Goal: Transaction & Acquisition: Purchase product/service

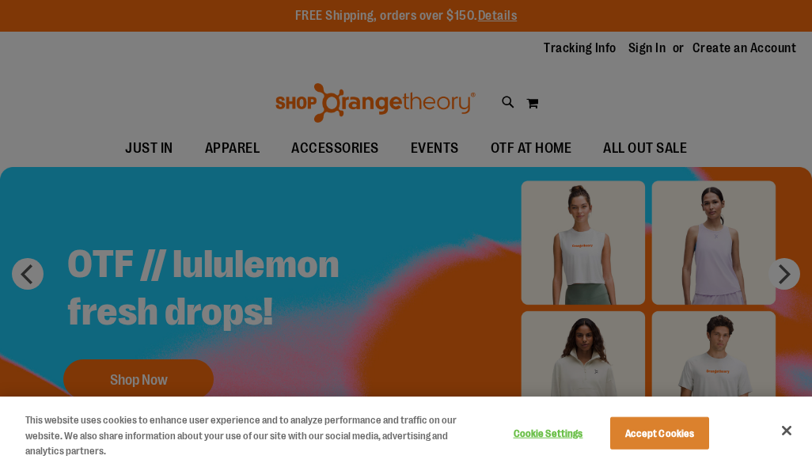
click at [642, 50] on div at bounding box center [406, 233] width 812 height 467
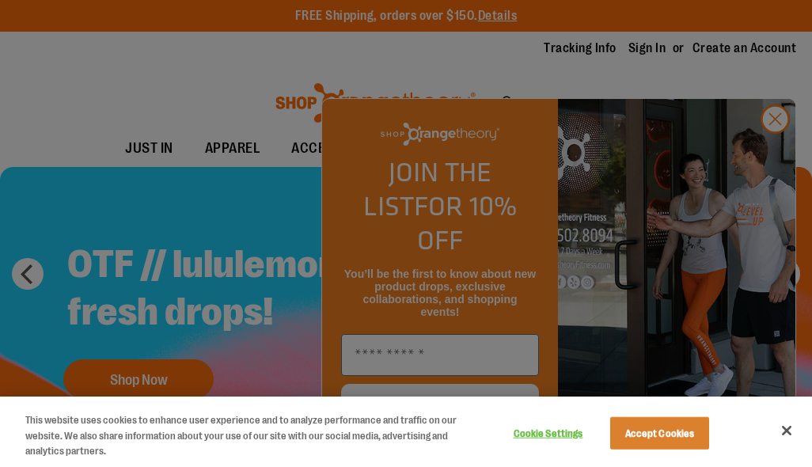
click at [777, 151] on div at bounding box center [406, 233] width 812 height 467
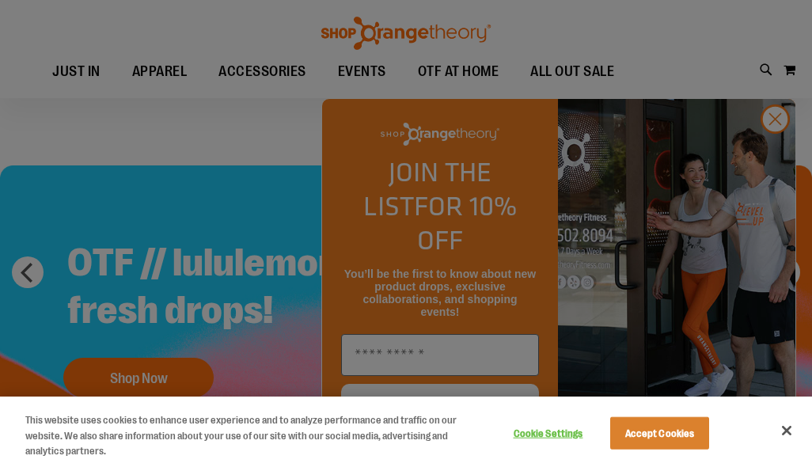
click at [781, 152] on div at bounding box center [406, 233] width 812 height 467
click at [770, 146] on div at bounding box center [406, 233] width 812 height 467
click at [775, 150] on div at bounding box center [406, 233] width 812 height 467
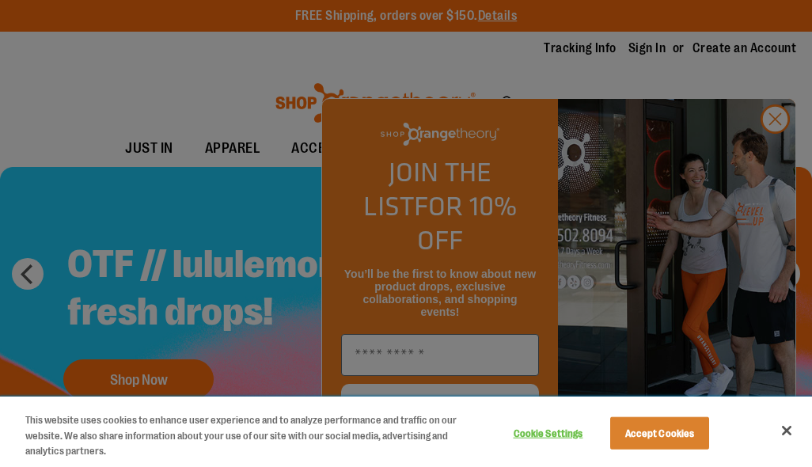
click at [674, 433] on button "Accept Cookies" at bounding box center [659, 432] width 99 height 33
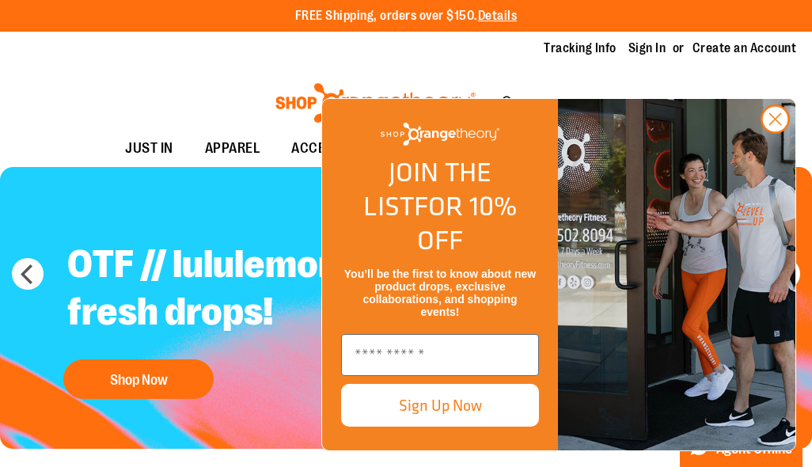
click at [770, 132] on circle "Close dialog" at bounding box center [775, 119] width 26 height 26
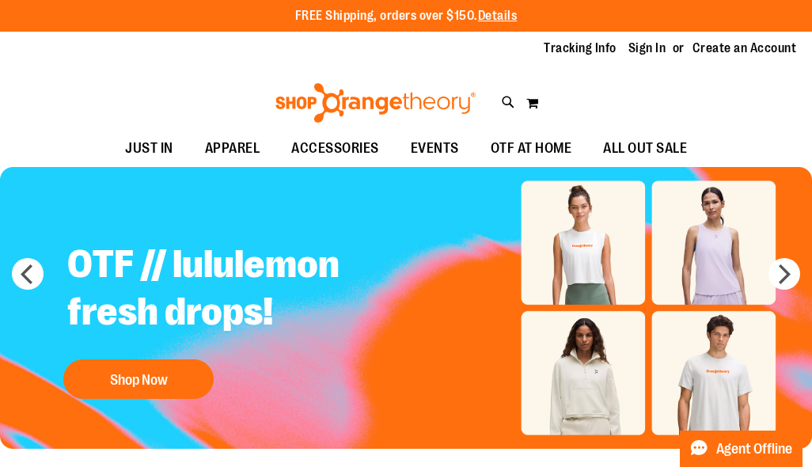
click at [673, 41] on li "Sign In" at bounding box center [654, 49] width 52 height 18
click at [654, 47] on link "Sign In" at bounding box center [647, 48] width 38 height 17
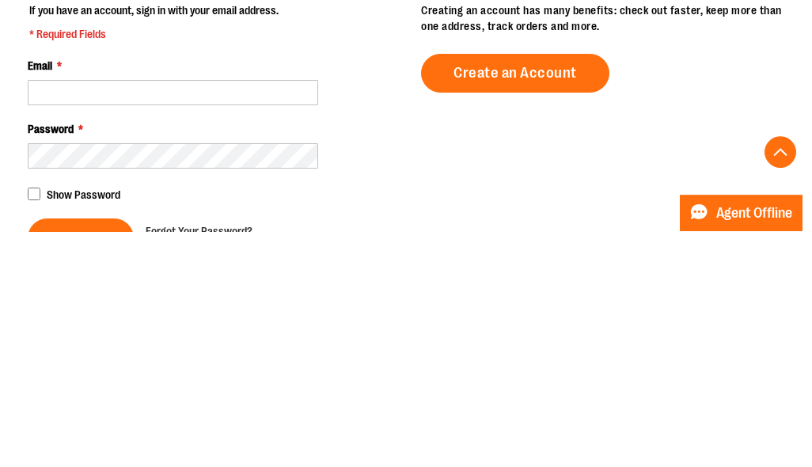
scroll to position [263, 0]
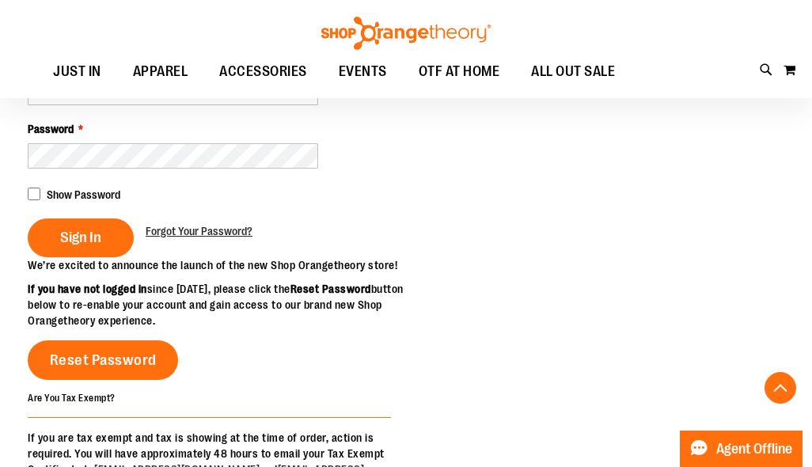
type input "**********"
click at [77, 239] on span "Sign In" at bounding box center [80, 237] width 41 height 17
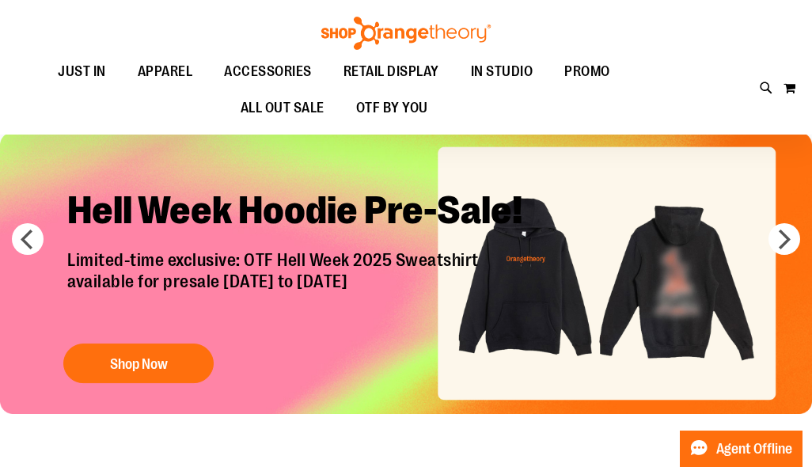
scroll to position [37, 0]
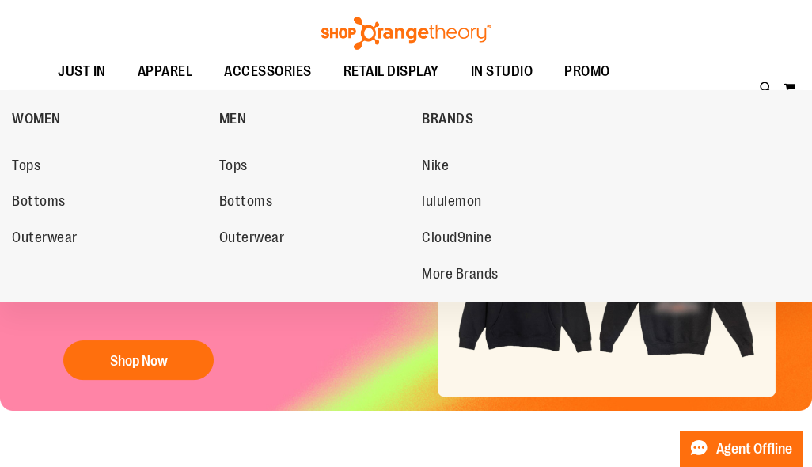
click at [219, 164] on span "Tops" at bounding box center [233, 167] width 28 height 20
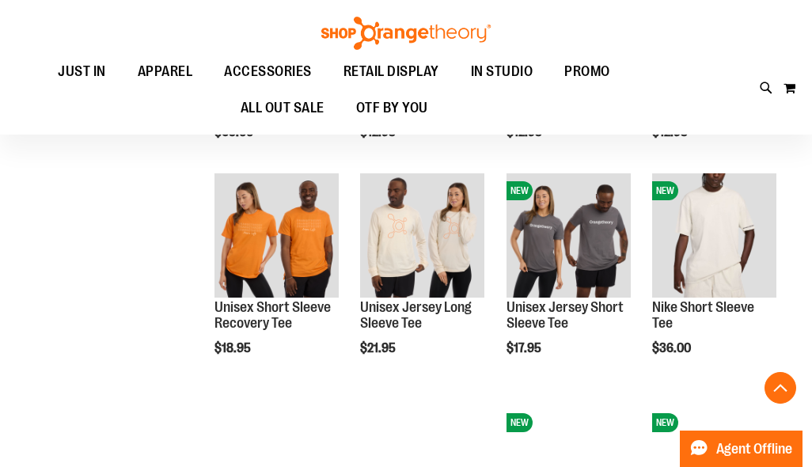
scroll to position [836, 0]
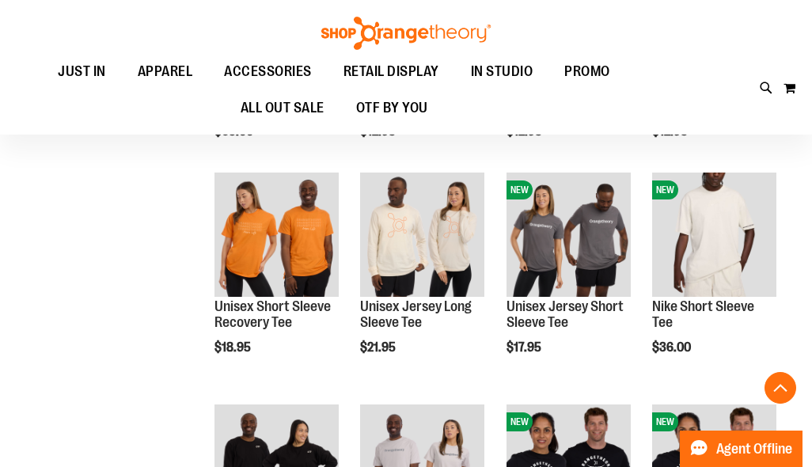
click at [301, 395] on button "Add to Cart" at bounding box center [214, 407] width 174 height 40
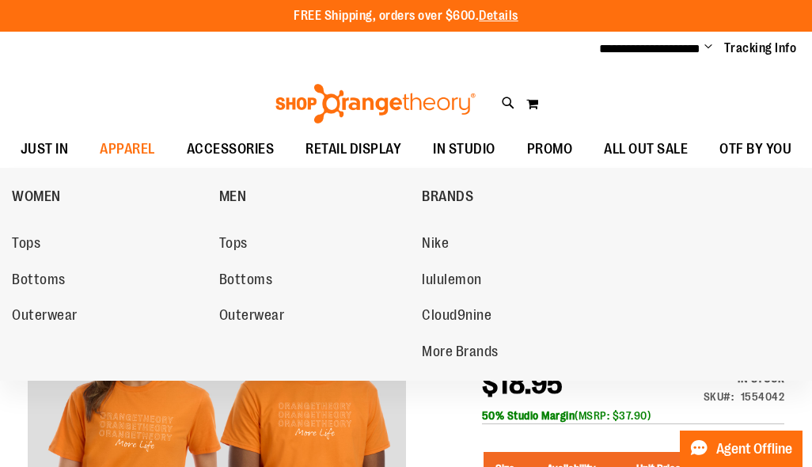
click at [224, 241] on span "Tops" at bounding box center [233, 245] width 28 height 20
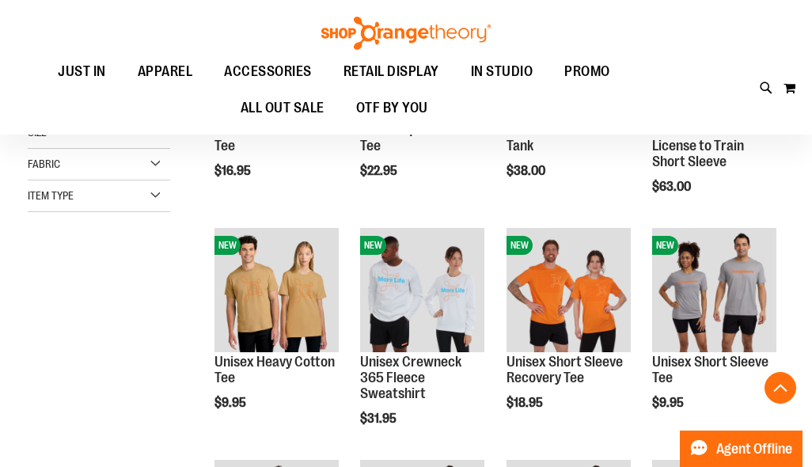
scroll to position [318, 0]
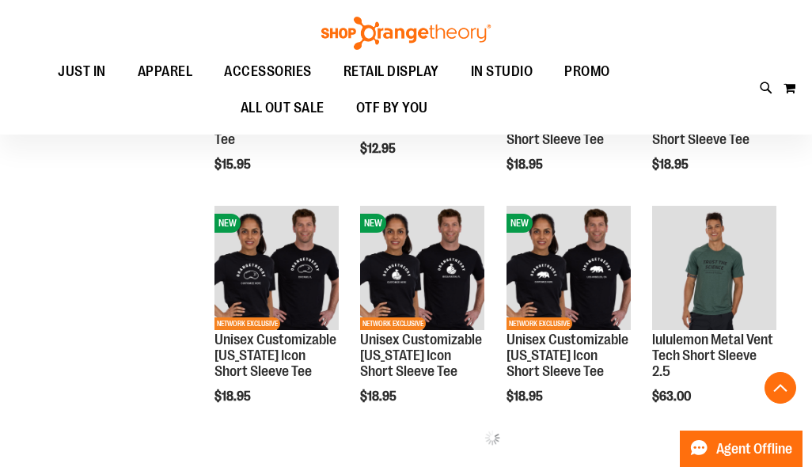
scroll to position [1275, 0]
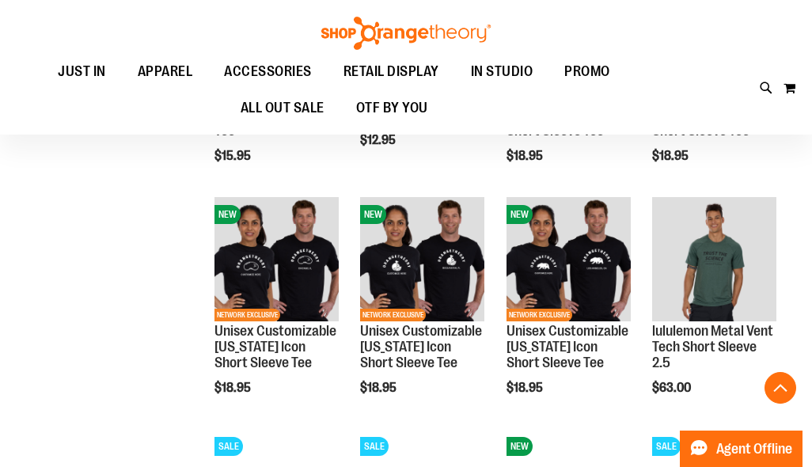
click at [395, 437] on span "Add to Cart" at bounding box center [361, 445] width 70 height 17
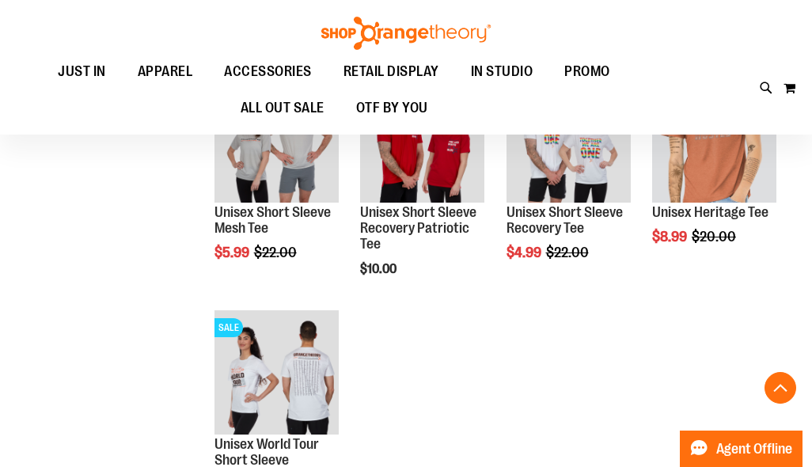
scroll to position [978, 0]
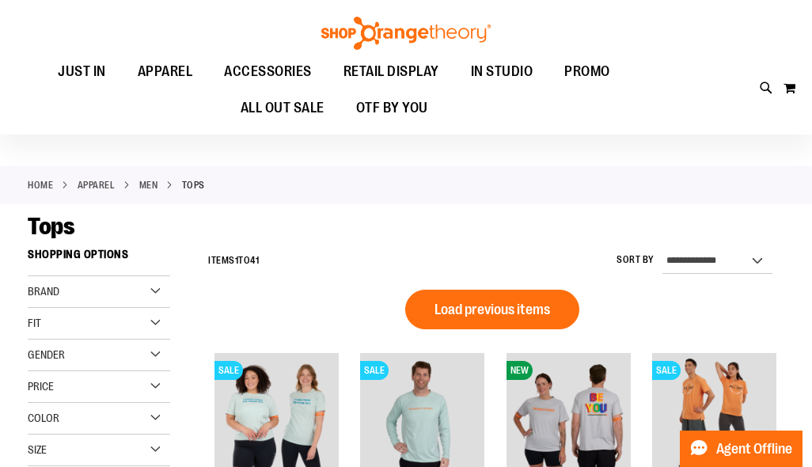
scroll to position [36, 0]
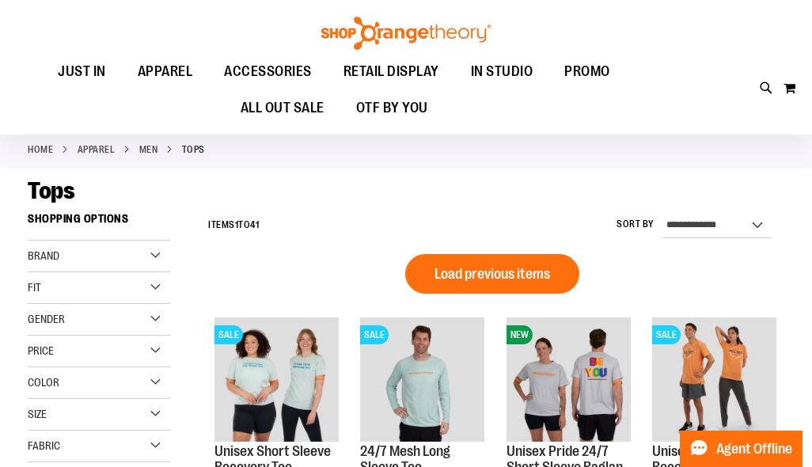
click at [59, 317] on span "Gender" at bounding box center [46, 318] width 37 height 13
click at [38, 346] on link "Men 6 items" at bounding box center [92, 351] width 137 height 17
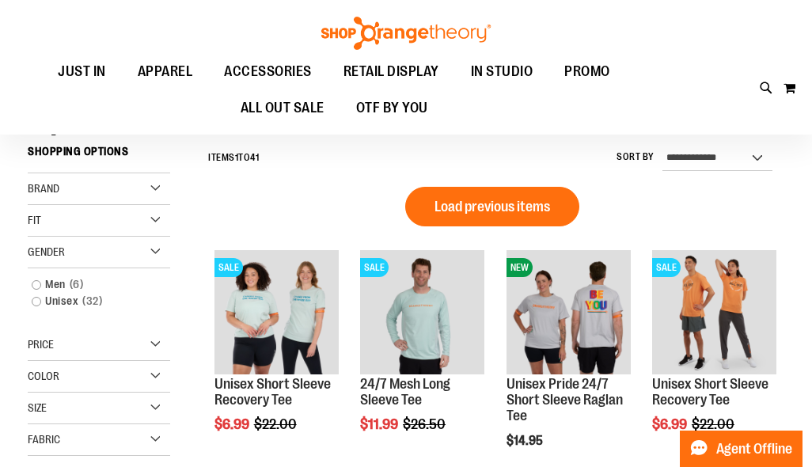
scroll to position [107, 0]
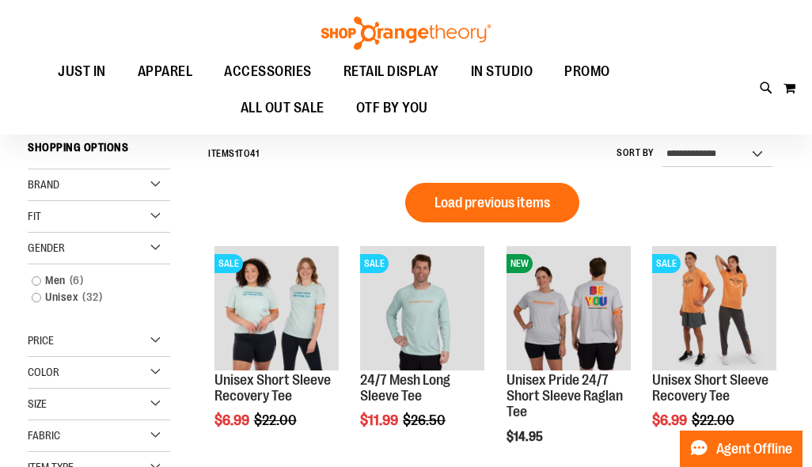
click at [43, 280] on link "Men 6 items" at bounding box center [92, 280] width 137 height 17
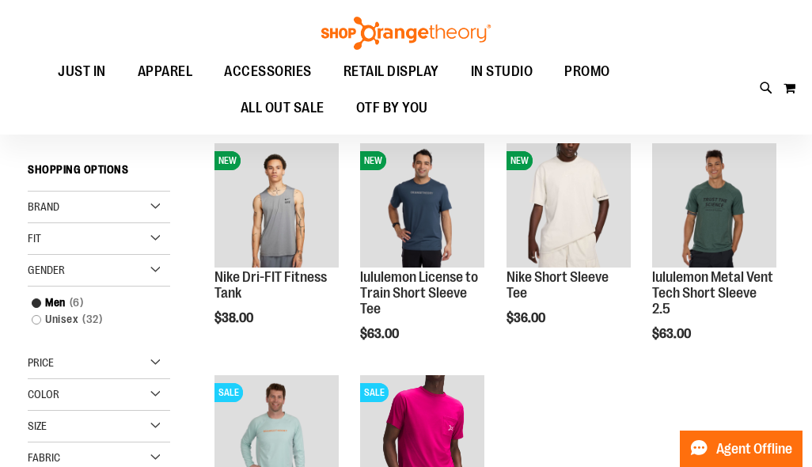
scroll to position [168, 0]
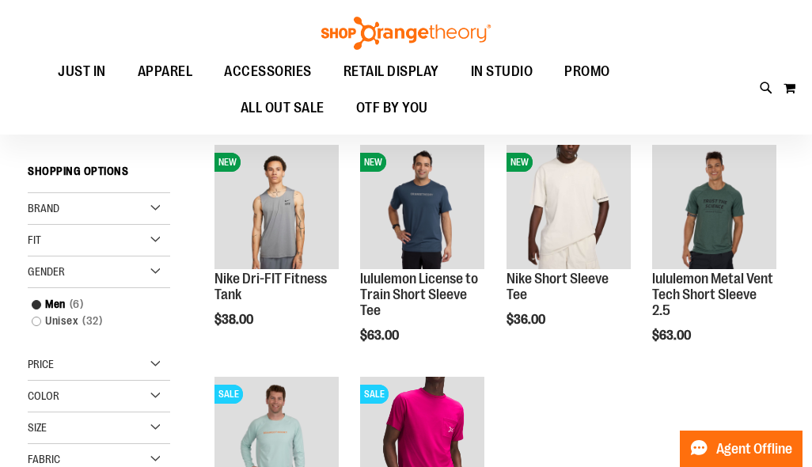
click at [446, 208] on img "product" at bounding box center [422, 207] width 124 height 124
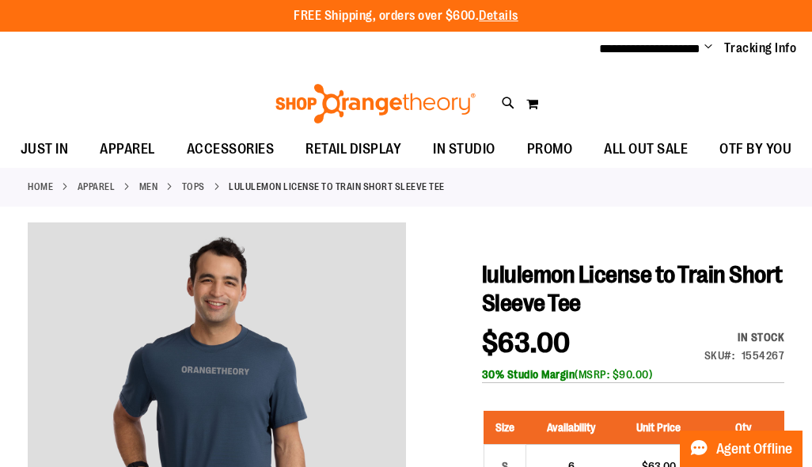
click at [24, 24] on div "FREE Shipping, orders over $600. Details To order the Spring Dri Tri event bund…" at bounding box center [406, 16] width 812 height 32
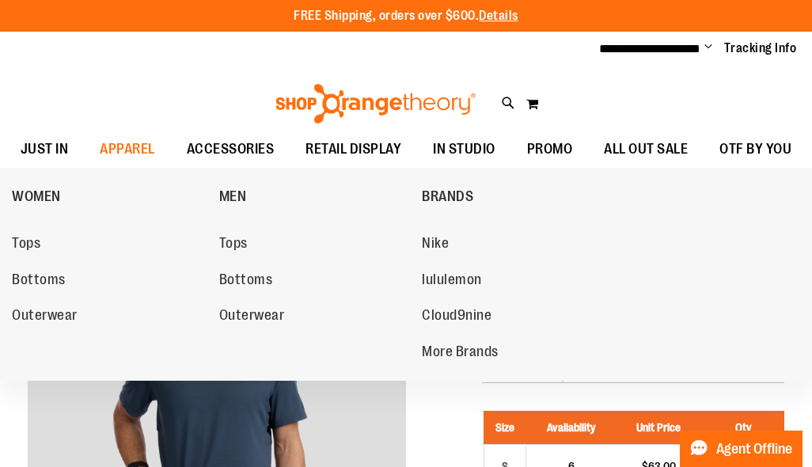
click at [461, 272] on span "lululemon" at bounding box center [452, 281] width 60 height 20
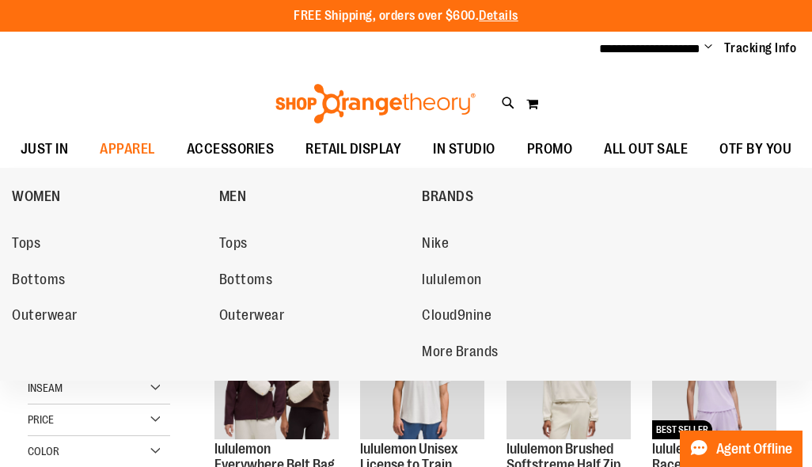
click at [210, 186] on link "WOMEN" at bounding box center [111, 196] width 199 height 41
click at [219, 244] on span "Tops" at bounding box center [233, 245] width 28 height 20
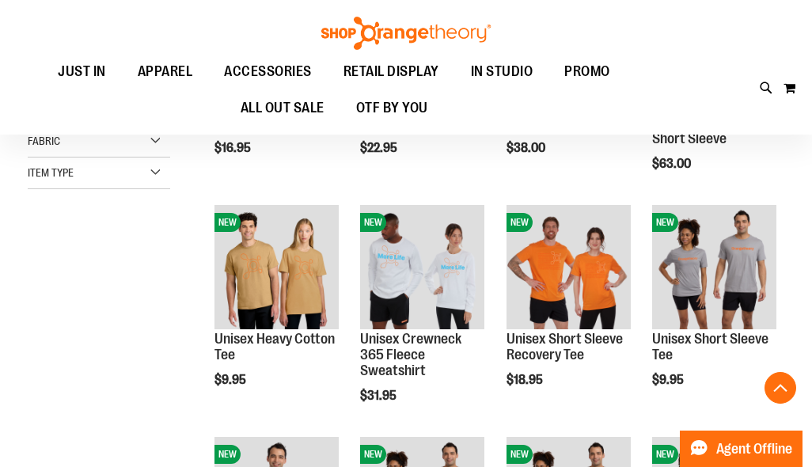
scroll to position [341, 0]
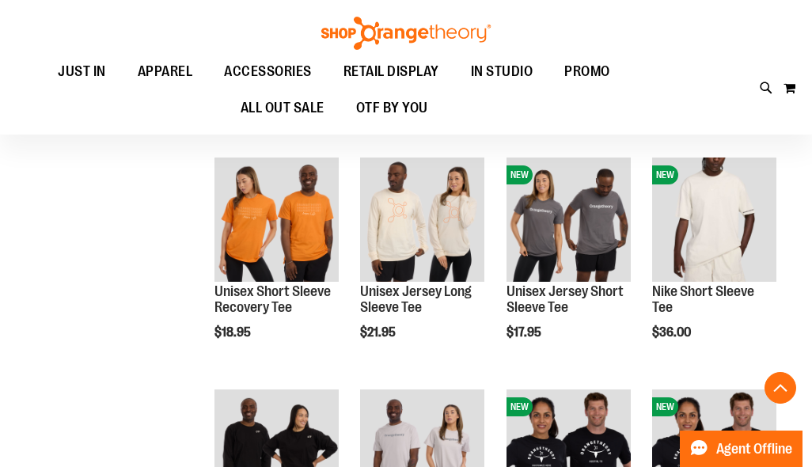
scroll to position [852, 0]
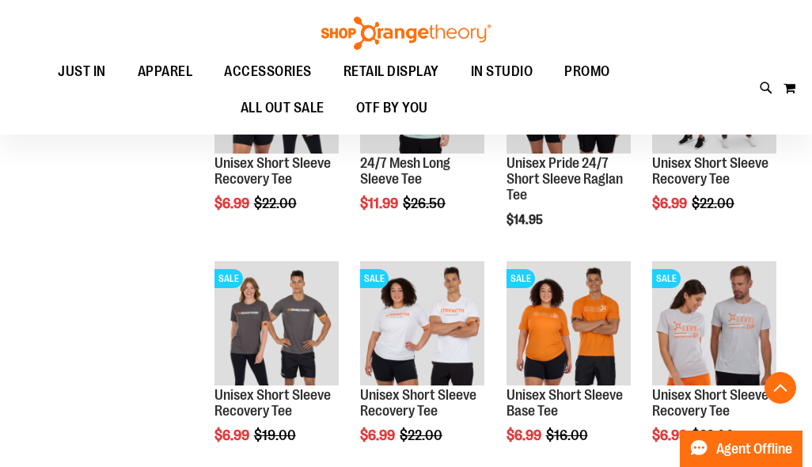
scroll to position [1674, 0]
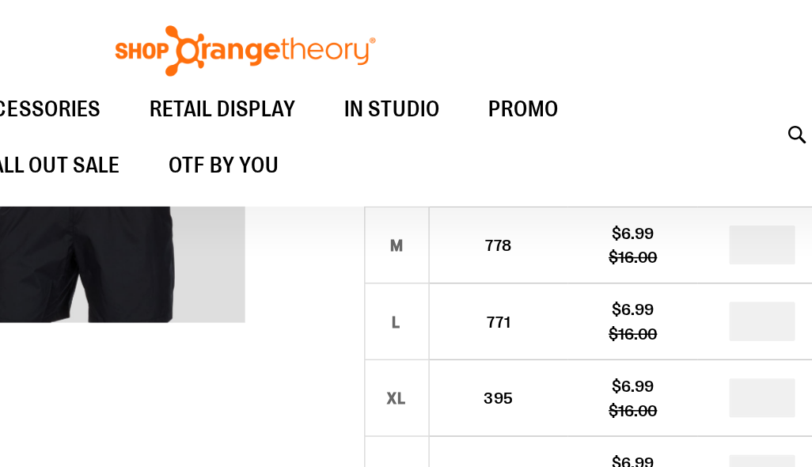
scroll to position [427, 0]
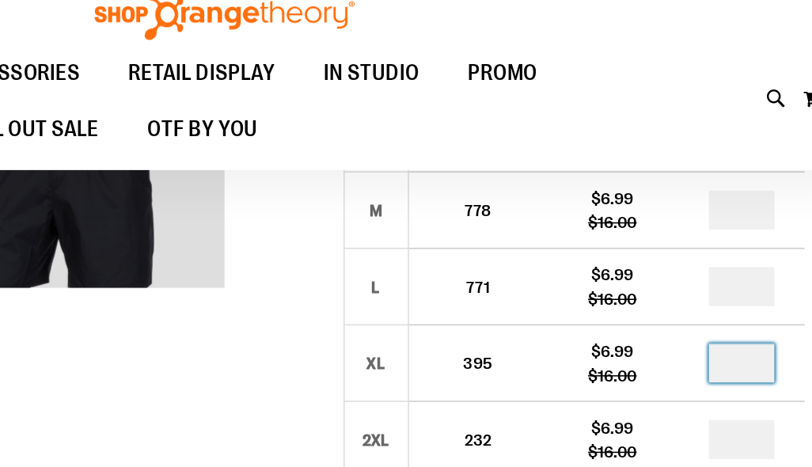
click at [721, 248] on input "*" at bounding box center [742, 260] width 43 height 25
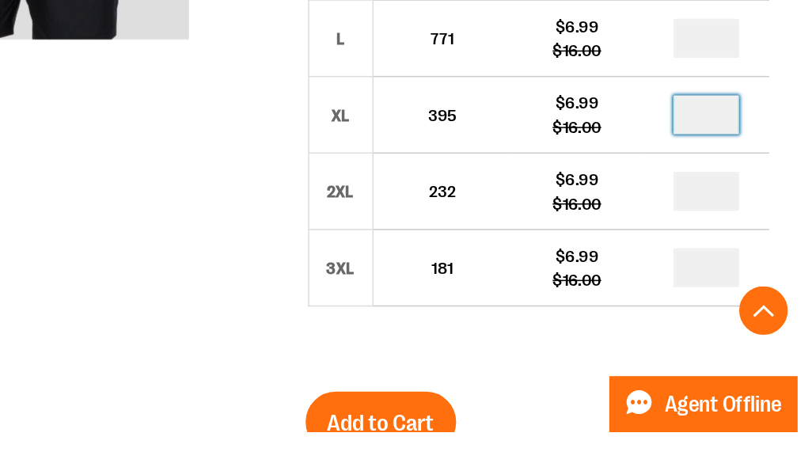
type input "*"
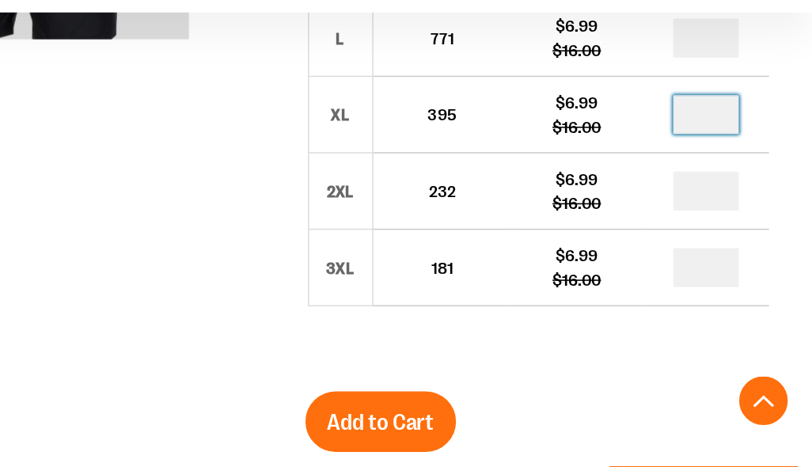
click at [496, 393] on span "Add to Cart" at bounding box center [531, 401] width 70 height 17
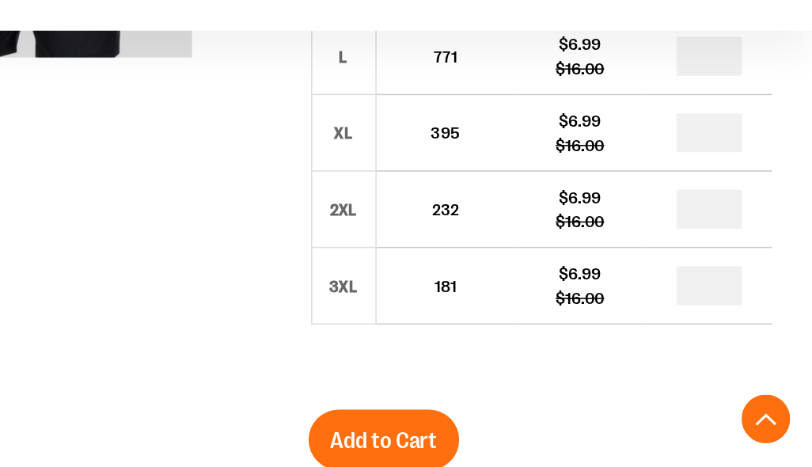
click at [482, 381] on button "Add to Cart" at bounding box center [531, 401] width 98 height 40
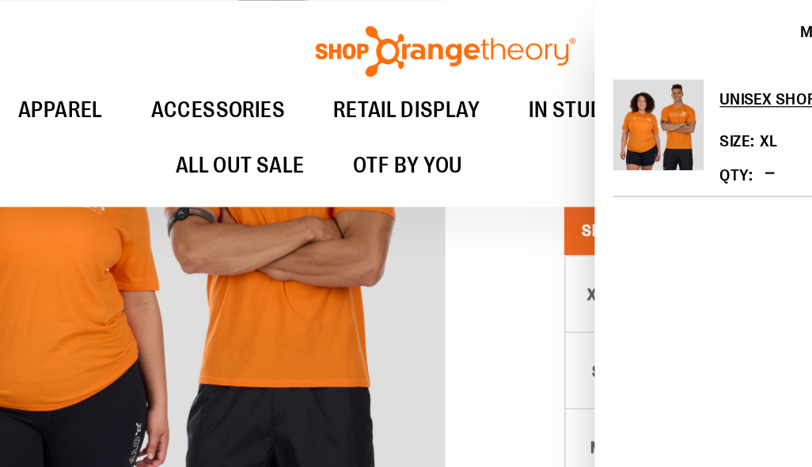
scroll to position [255, 0]
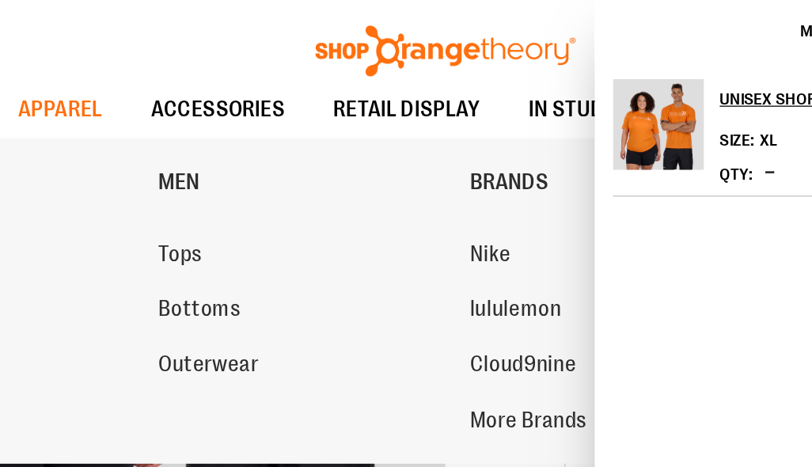
click at [219, 169] on link "Tops" at bounding box center [312, 166] width 187 height 28
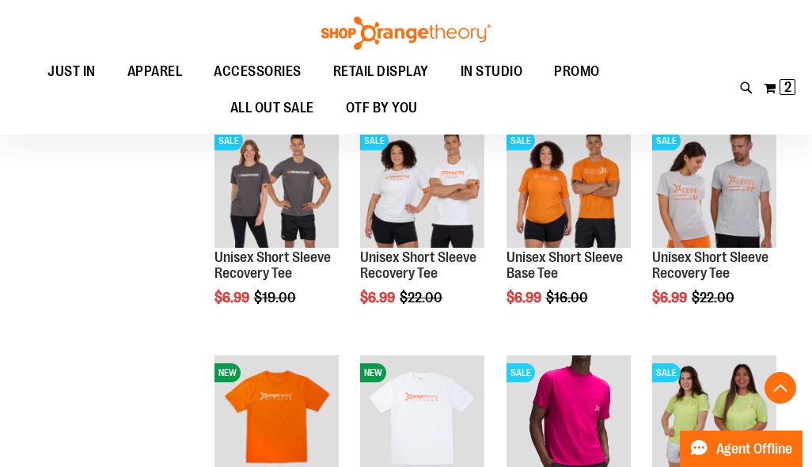
scroll to position [1811, 0]
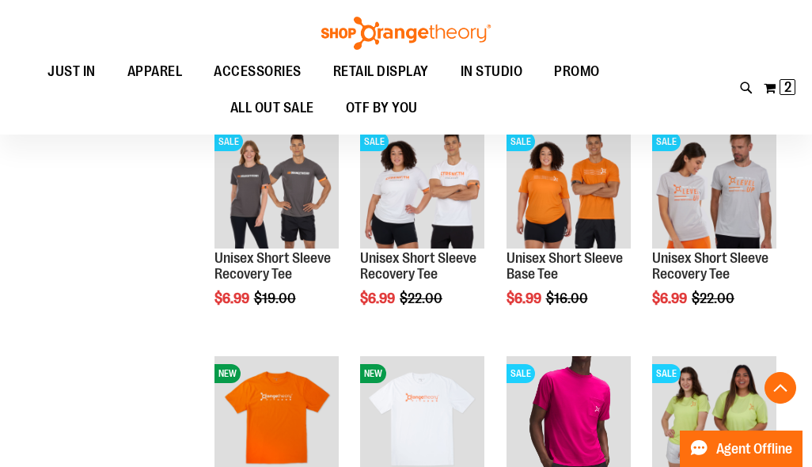
click at [687, 350] on span "Add to Cart" at bounding box center [652, 358] width 70 height 17
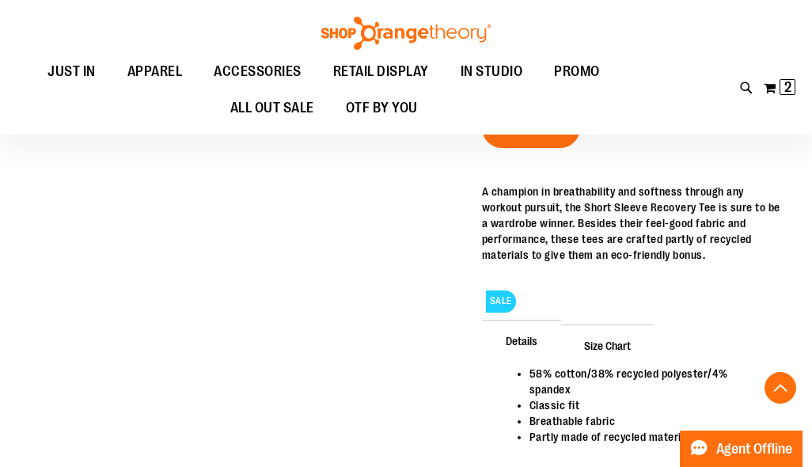
scroll to position [689, 0]
